Goal: Information Seeking & Learning: Learn about a topic

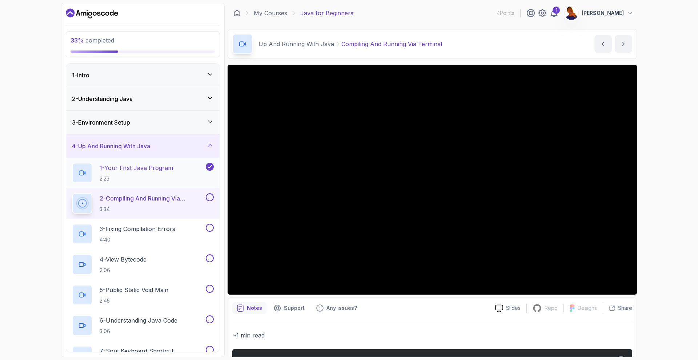
click at [184, 172] on div "1 - Your First Java Program 2:23" at bounding box center [138, 173] width 132 height 20
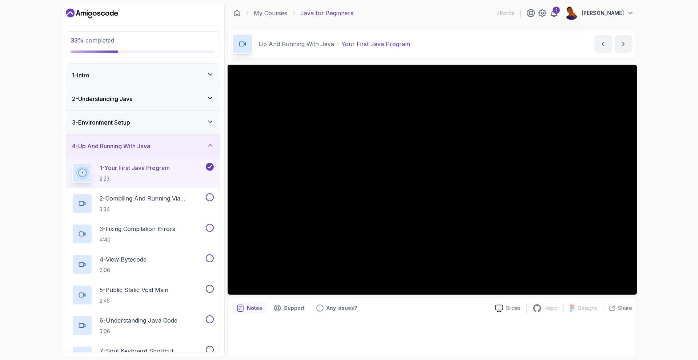
click at [136, 122] on div "3 - Environment Setup" at bounding box center [143, 122] width 142 height 9
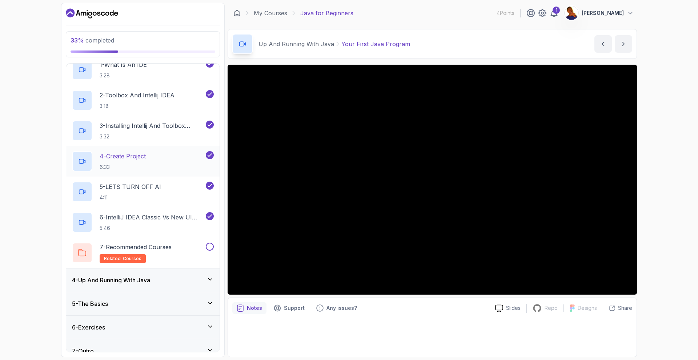
scroll to position [90, 0]
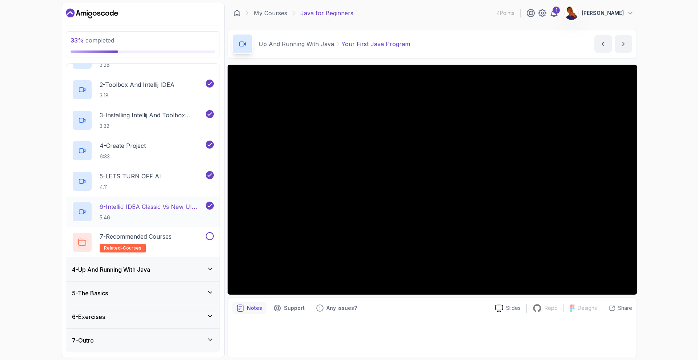
click at [149, 210] on p "6 - IntelliJ IDEA Classic Vs New UI (User Interface)" at bounding box center [152, 206] width 105 height 9
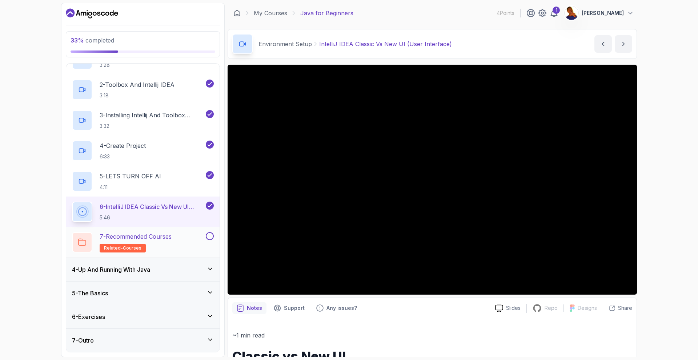
click at [212, 235] on button at bounding box center [210, 236] width 8 height 8
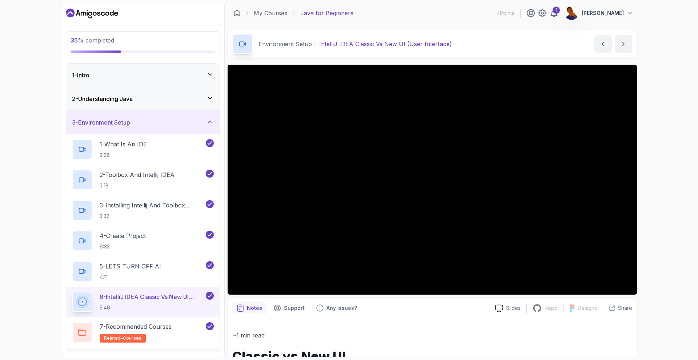
click at [209, 123] on icon at bounding box center [209, 121] width 7 height 7
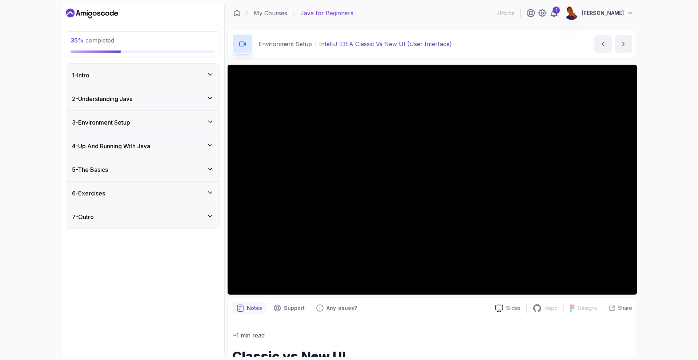
click at [210, 101] on icon at bounding box center [209, 98] width 7 height 7
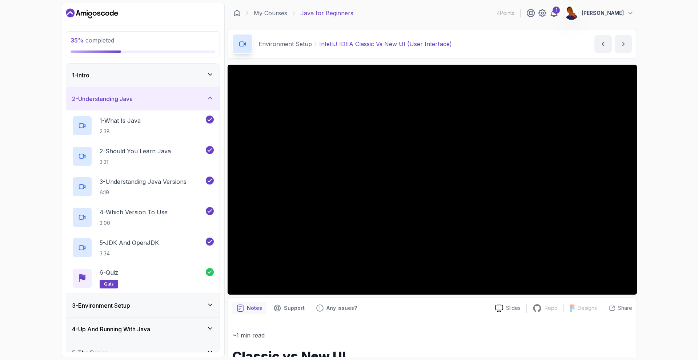
click at [210, 101] on icon at bounding box center [209, 98] width 7 height 7
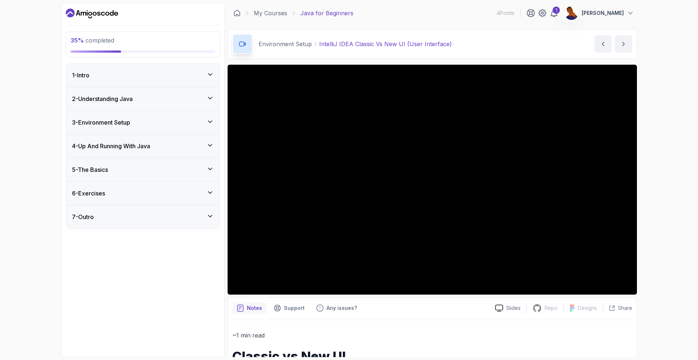
click at [212, 128] on div "3 - Environment Setup" at bounding box center [142, 122] width 153 height 23
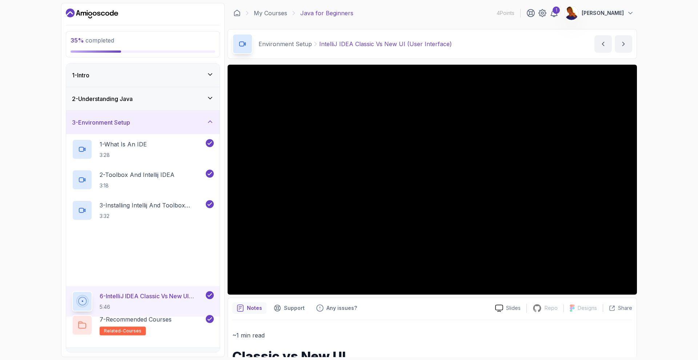
click at [212, 128] on div "3 - Environment Setup" at bounding box center [142, 122] width 153 height 23
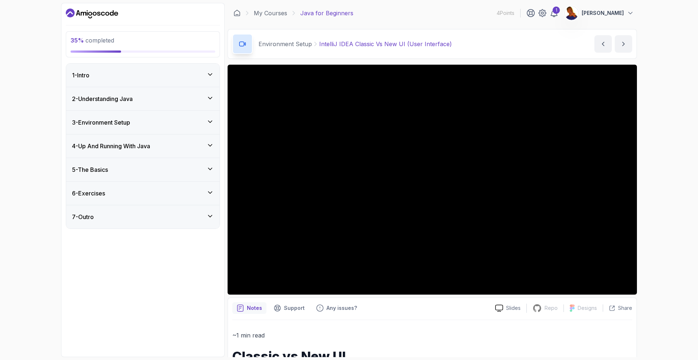
click at [211, 143] on icon at bounding box center [209, 145] width 7 height 7
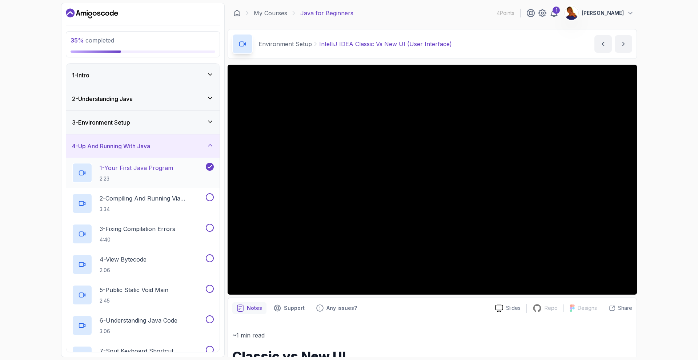
click at [165, 175] on p "2:23" at bounding box center [136, 178] width 73 height 7
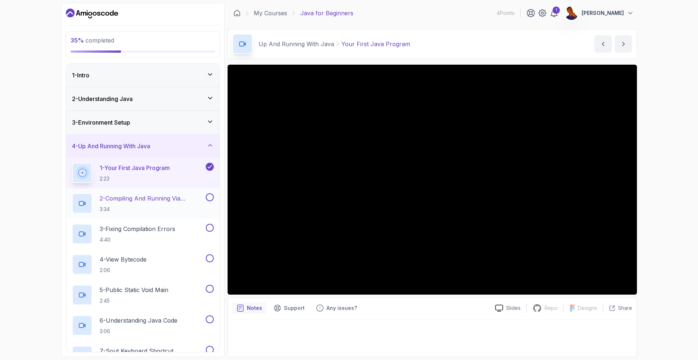
click at [168, 212] on p "3:34" at bounding box center [152, 209] width 105 height 7
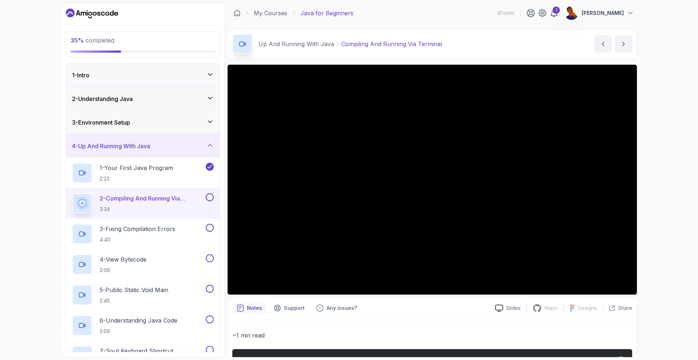
click at [206, 197] on button at bounding box center [210, 197] width 8 height 8
click at [173, 229] on p "3 - Fixing Compilation Errors" at bounding box center [138, 229] width 76 height 9
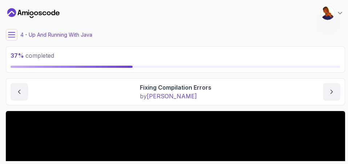
click at [284, 88] on div "Fixing Compilation Errors by [PERSON_NAME]" at bounding box center [176, 91] width 330 height 17
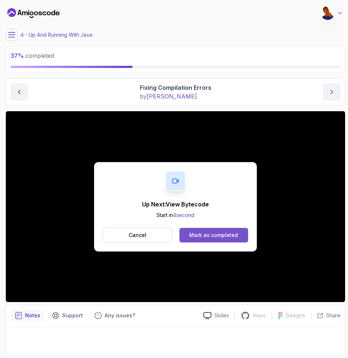
click at [211, 237] on div "Mark as completed" at bounding box center [213, 235] width 49 height 7
